Goal: Information Seeking & Learning: Find specific fact

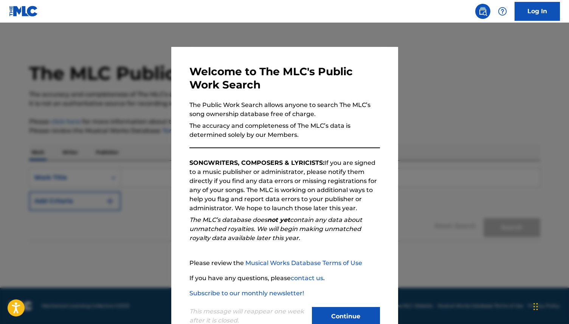
click at [346, 316] on button "Continue" at bounding box center [346, 316] width 68 height 19
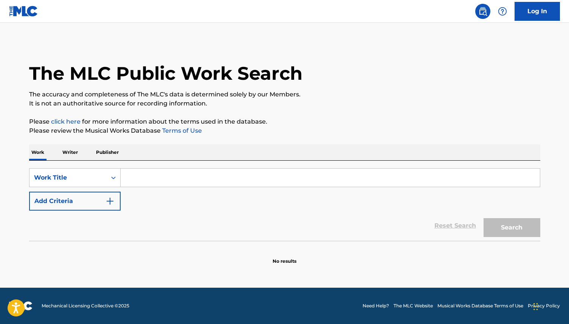
click at [110, 144] on p "Publisher" at bounding box center [107, 152] width 27 height 16
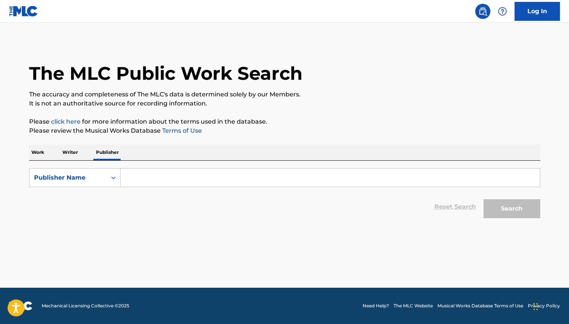
click at [126, 172] on input "Search Form" at bounding box center [330, 178] width 419 height 18
paste input "unstable records"
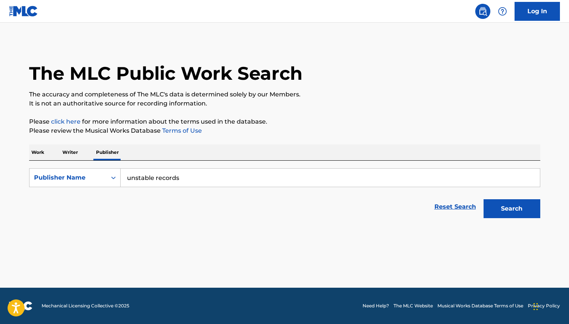
type input "unstable records"
click at [484, 199] on button "Search" at bounding box center [512, 208] width 57 height 19
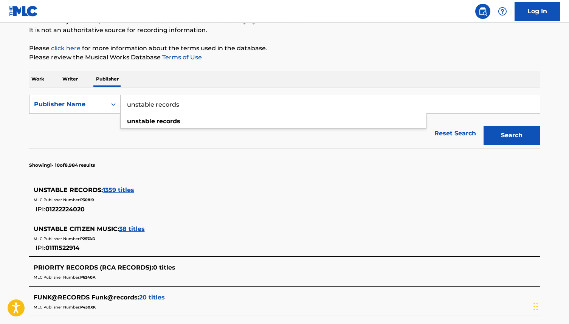
scroll to position [75, 0]
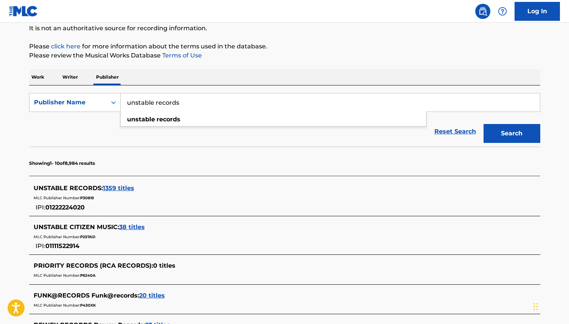
click at [124, 188] on span "1359 titles" at bounding box center [118, 188] width 31 height 7
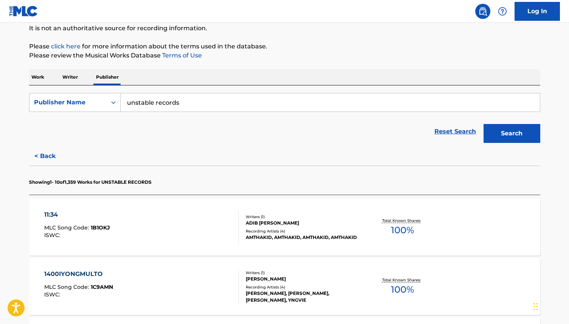
click at [338, 107] on input "unstable records" at bounding box center [330, 102] width 419 height 18
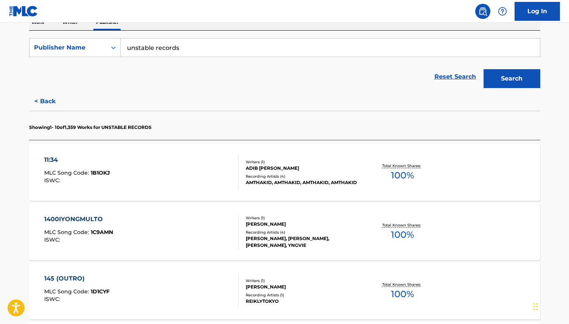
scroll to position [132, 0]
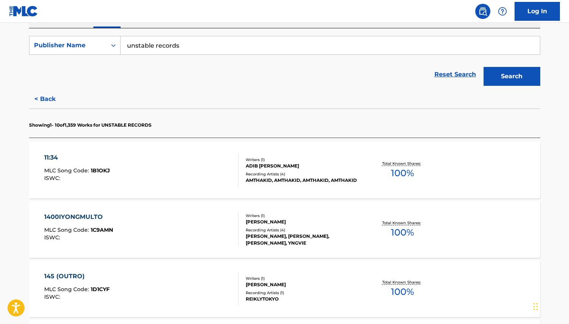
click at [69, 123] on p "Showing 1 - 10 of 1,359 Works for UNSTABLE RECORDS" at bounding box center [90, 125] width 123 height 7
